Goal: Find specific page/section: Find specific page/section

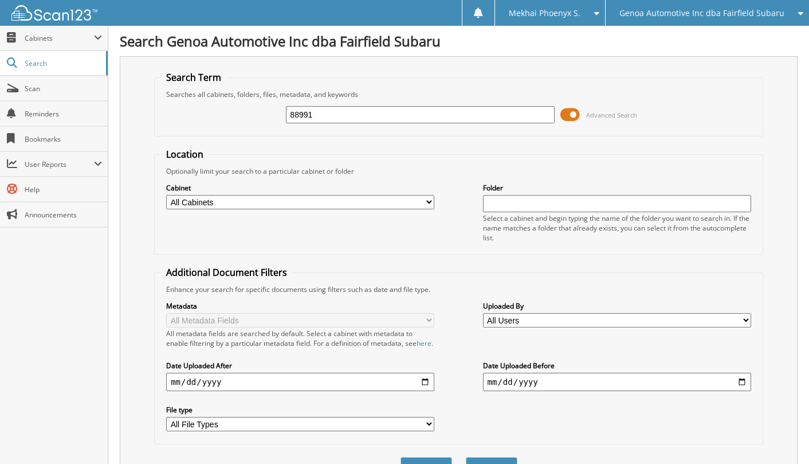
type input "88991"
click at [466, 457] on button "Search" at bounding box center [492, 467] width 52 height 21
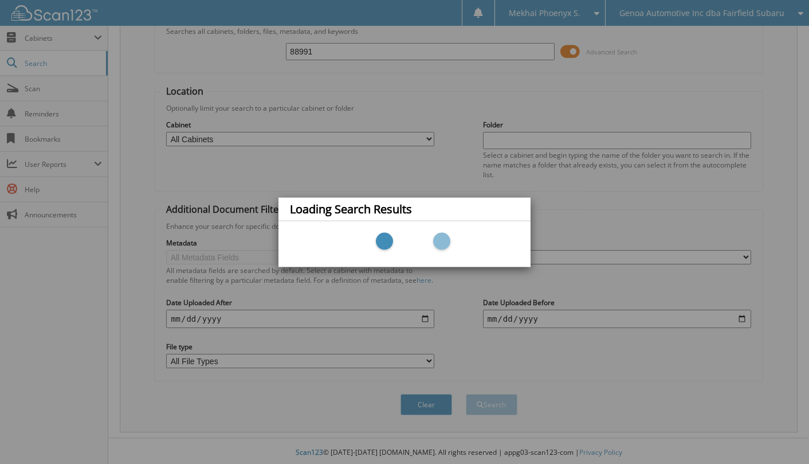
scroll to position [76, 0]
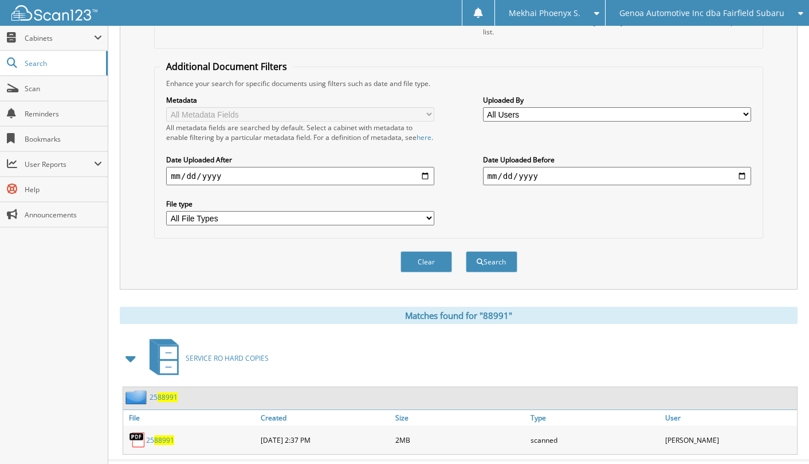
scroll to position [241, 0]
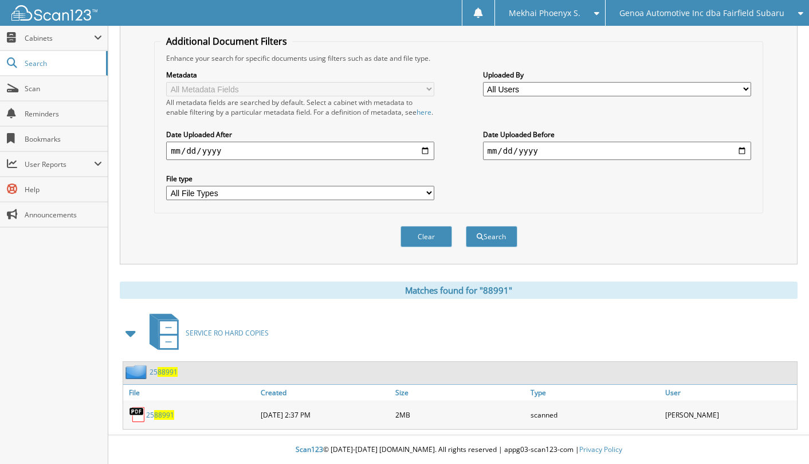
click at [158, 413] on span "88991" at bounding box center [164, 415] width 20 height 10
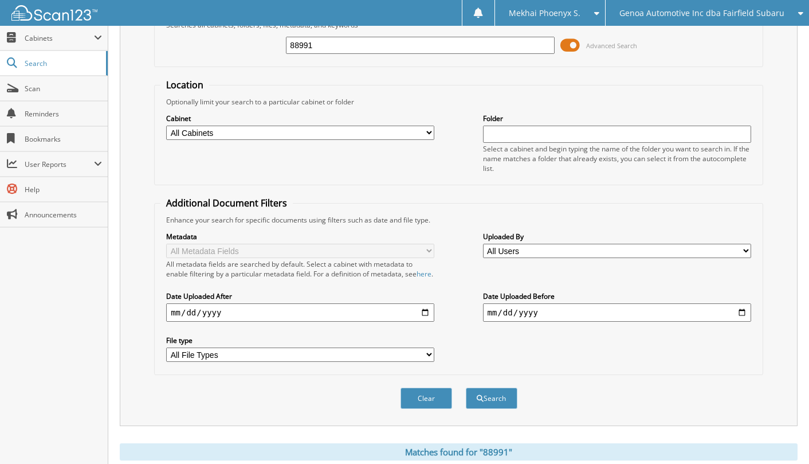
scroll to position [0, 0]
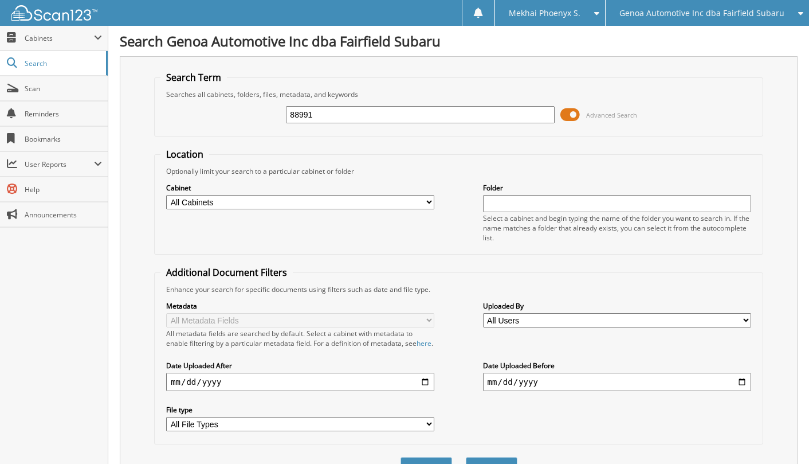
click at [391, 111] on input "88991" at bounding box center [420, 114] width 268 height 17
type input "92822"
click at [466, 457] on button "Search" at bounding box center [492, 467] width 52 height 21
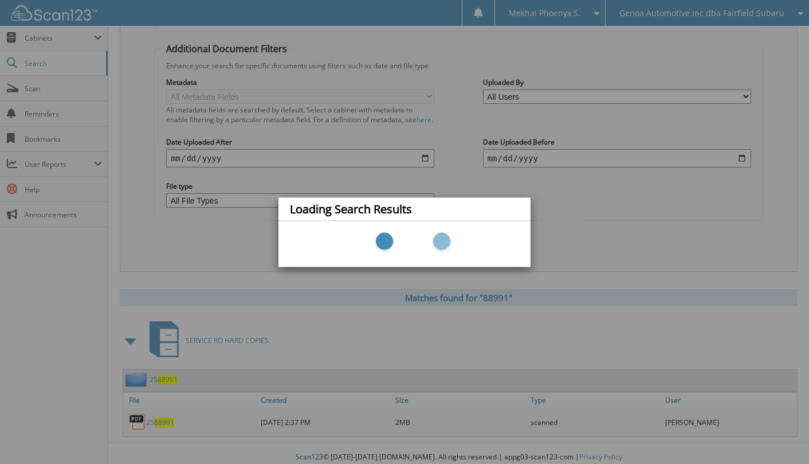
scroll to position [241, 0]
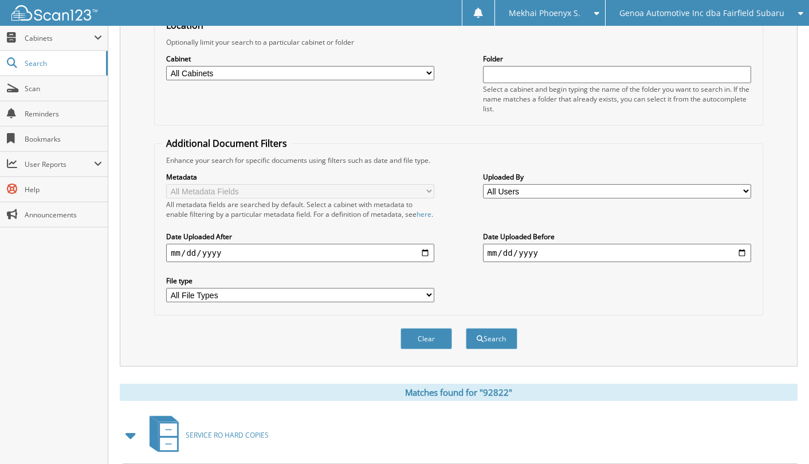
scroll to position [241, 0]
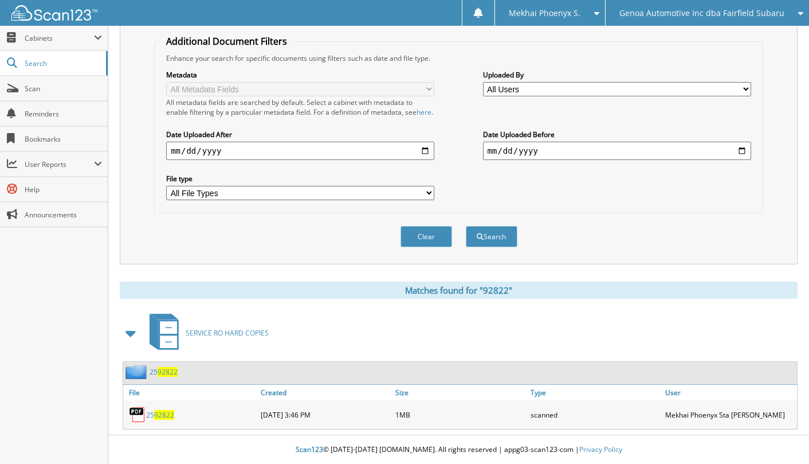
click at [155, 368] on link "25 92822" at bounding box center [164, 372] width 28 height 10
